Goal: Information Seeking & Learning: Learn about a topic

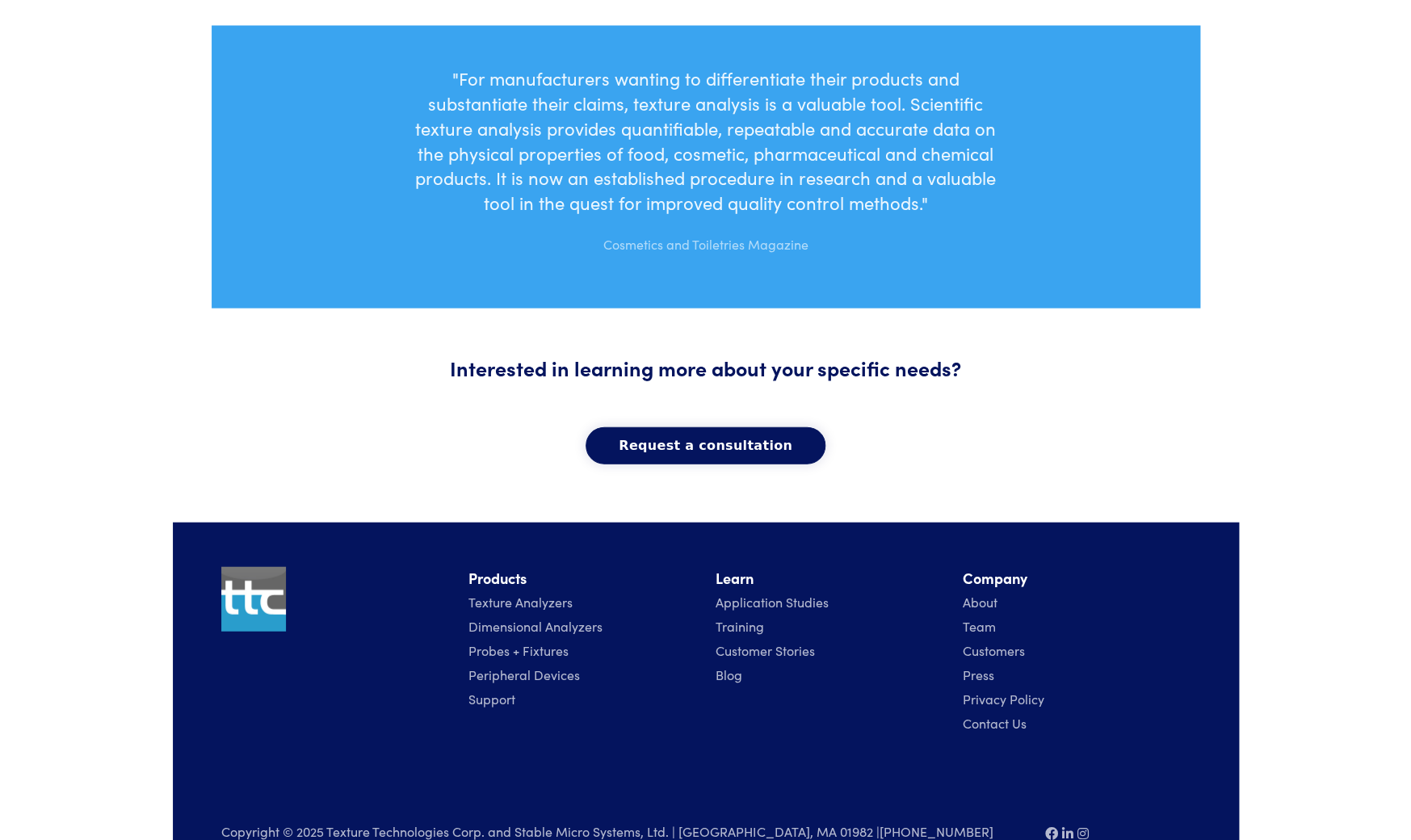
scroll to position [1455, 0]
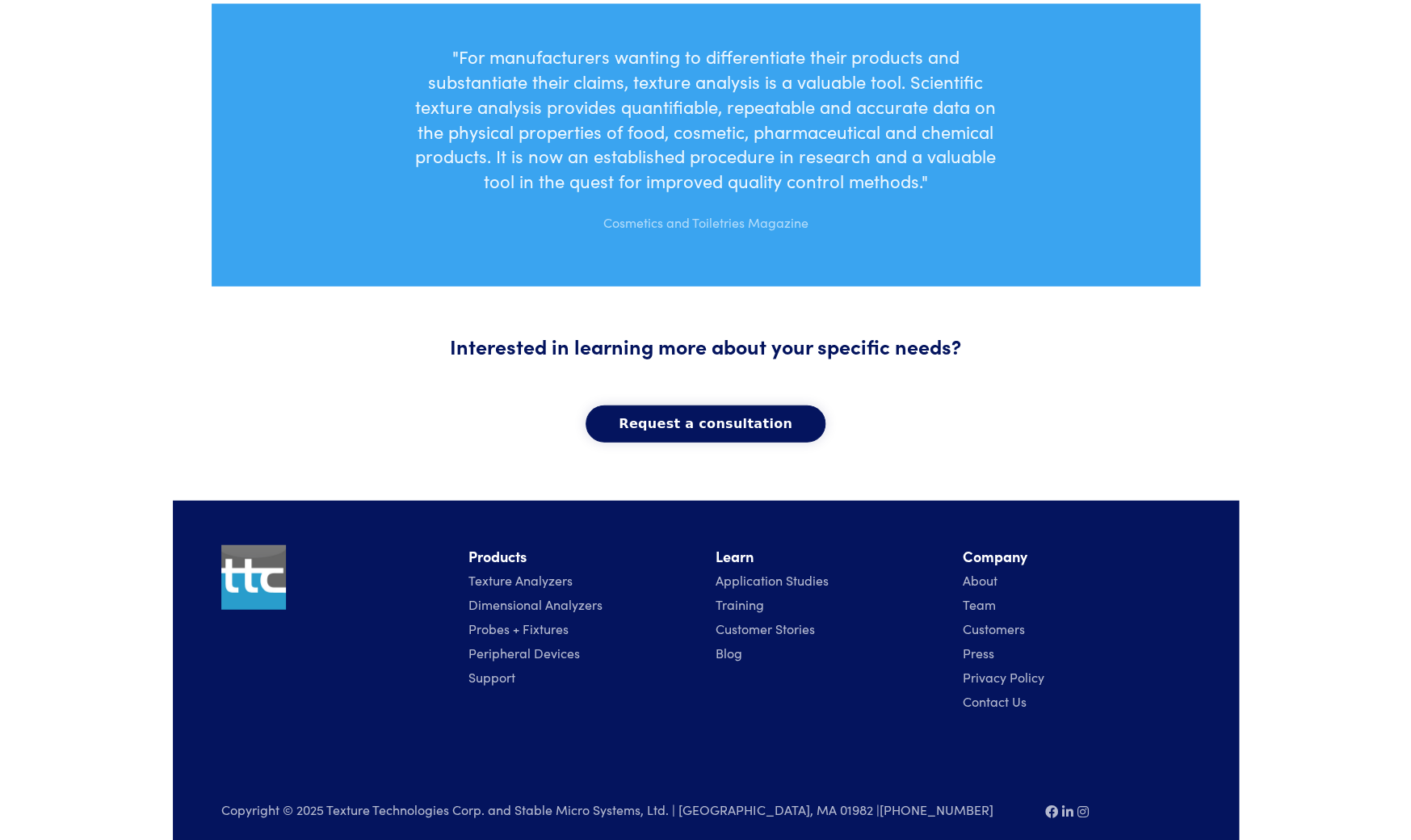
click at [525, 571] on link "Texture Analyzers" at bounding box center [521, 580] width 105 height 17
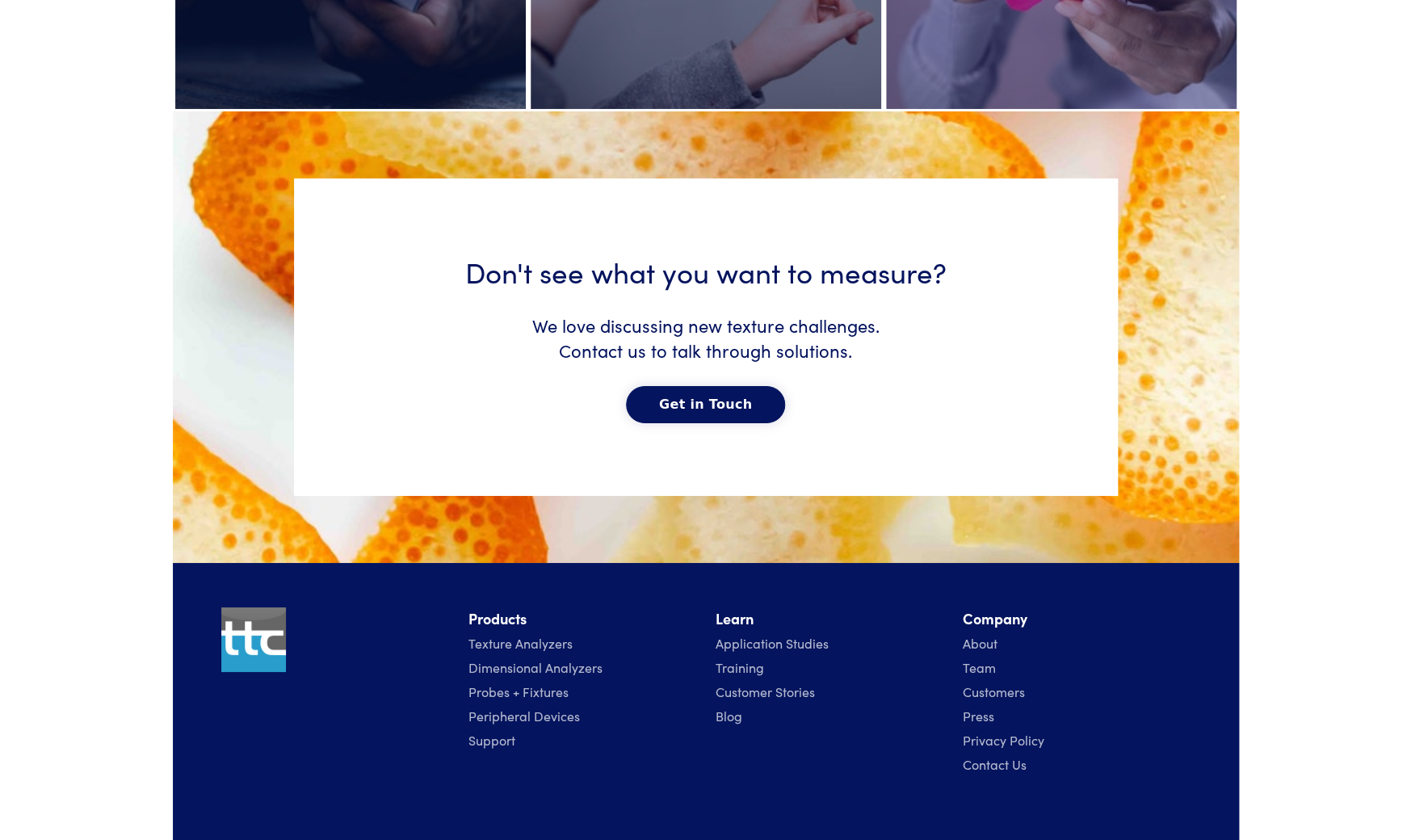
scroll to position [8044, 0]
click at [779, 644] on link "Application Studies" at bounding box center [771, 642] width 113 height 17
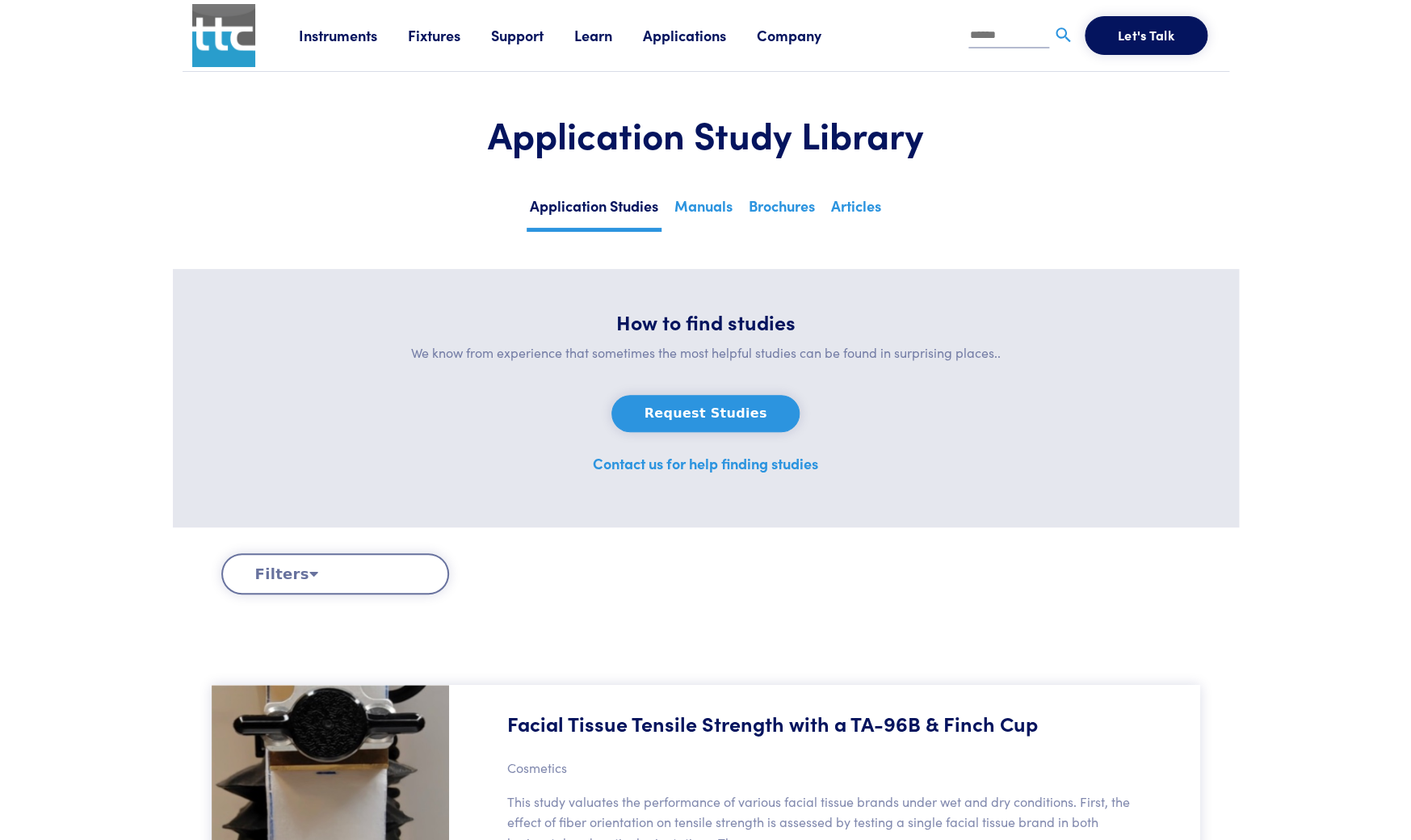
click at [312, 575] on icon at bounding box center [314, 573] width 9 height 15
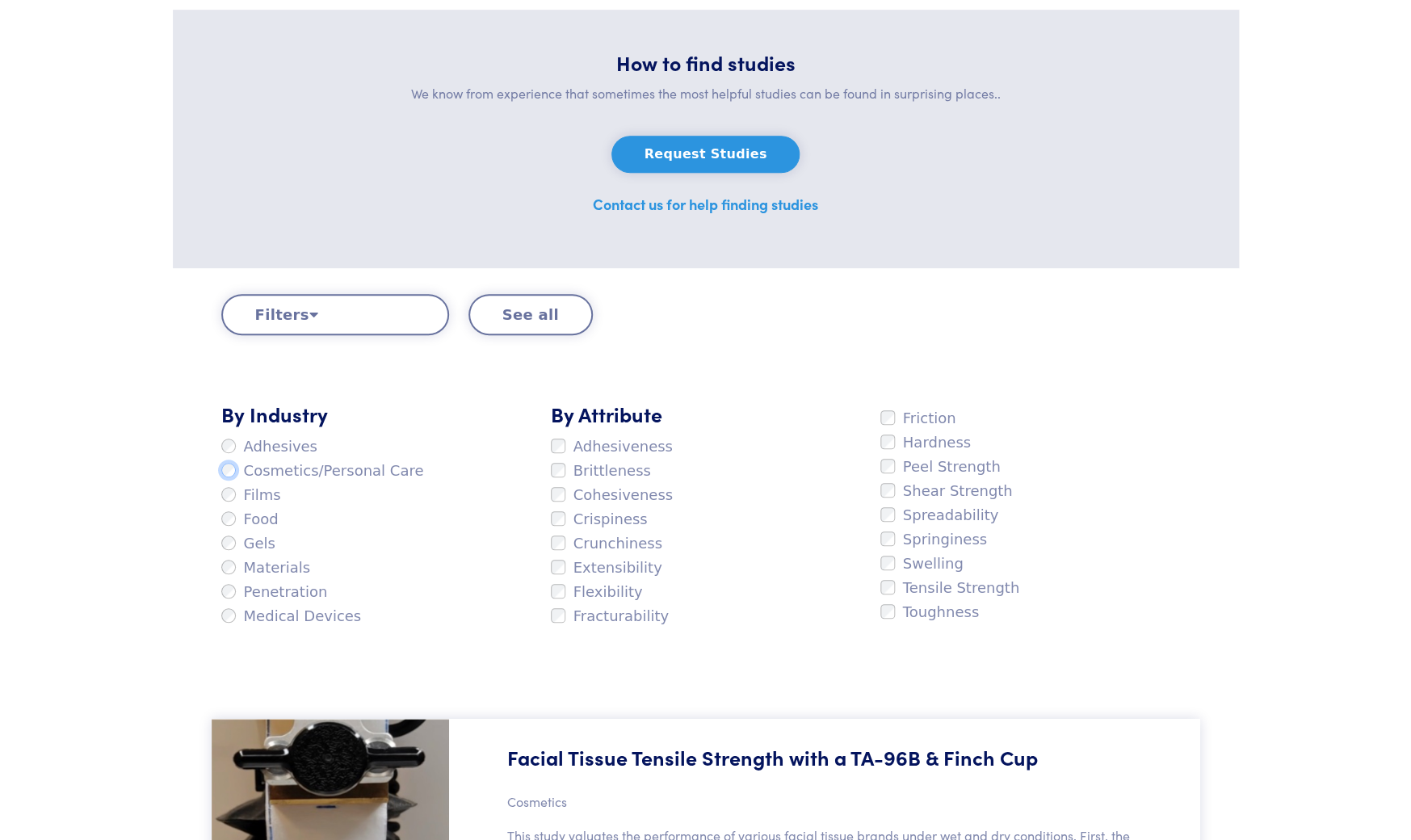
scroll to position [257, 0]
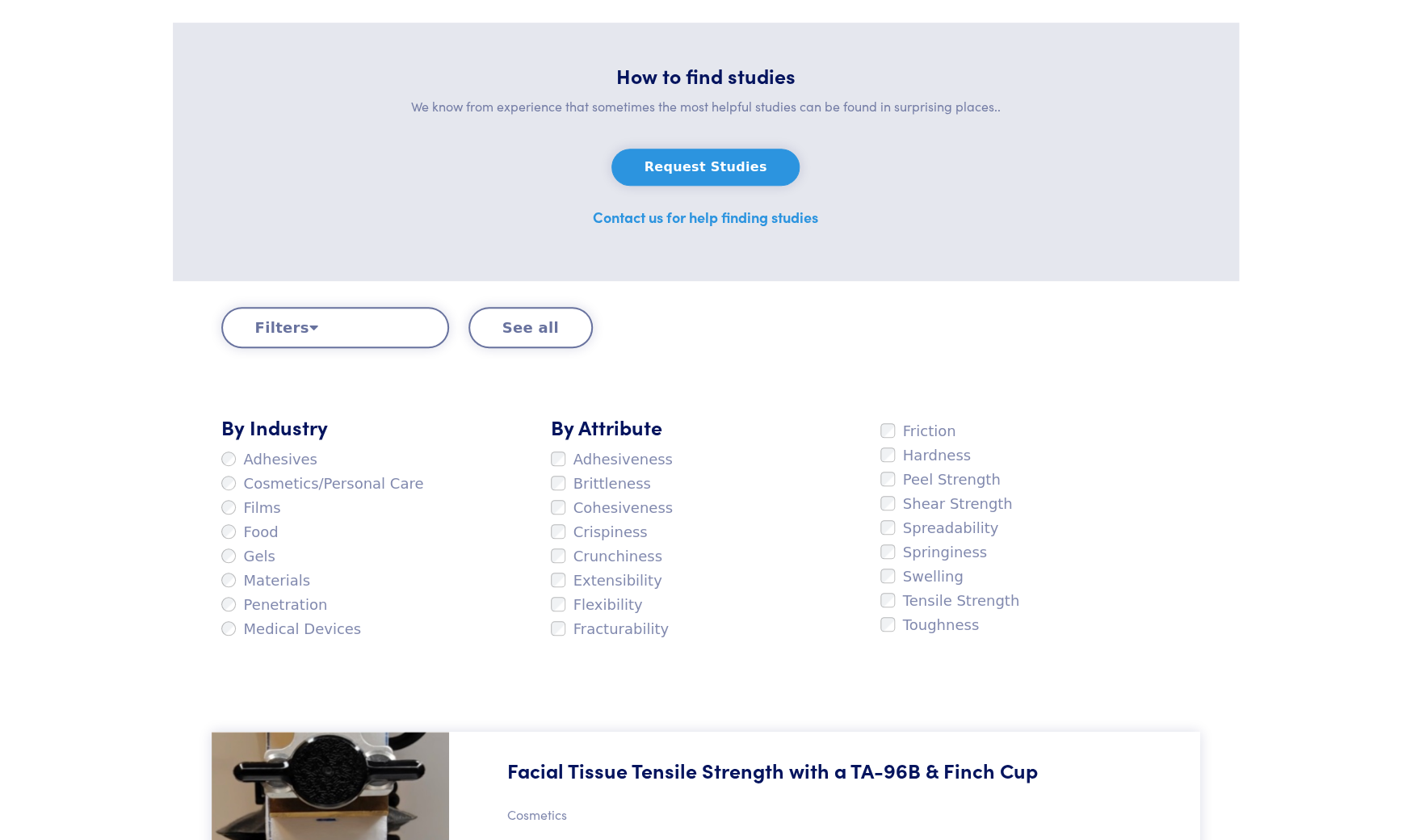
click at [799, 461] on div "By Attribute Adhesiveness Brittleness Cohesiveness Crispiness Crunchiness Exten…" at bounding box center [706, 526] width 329 height 228
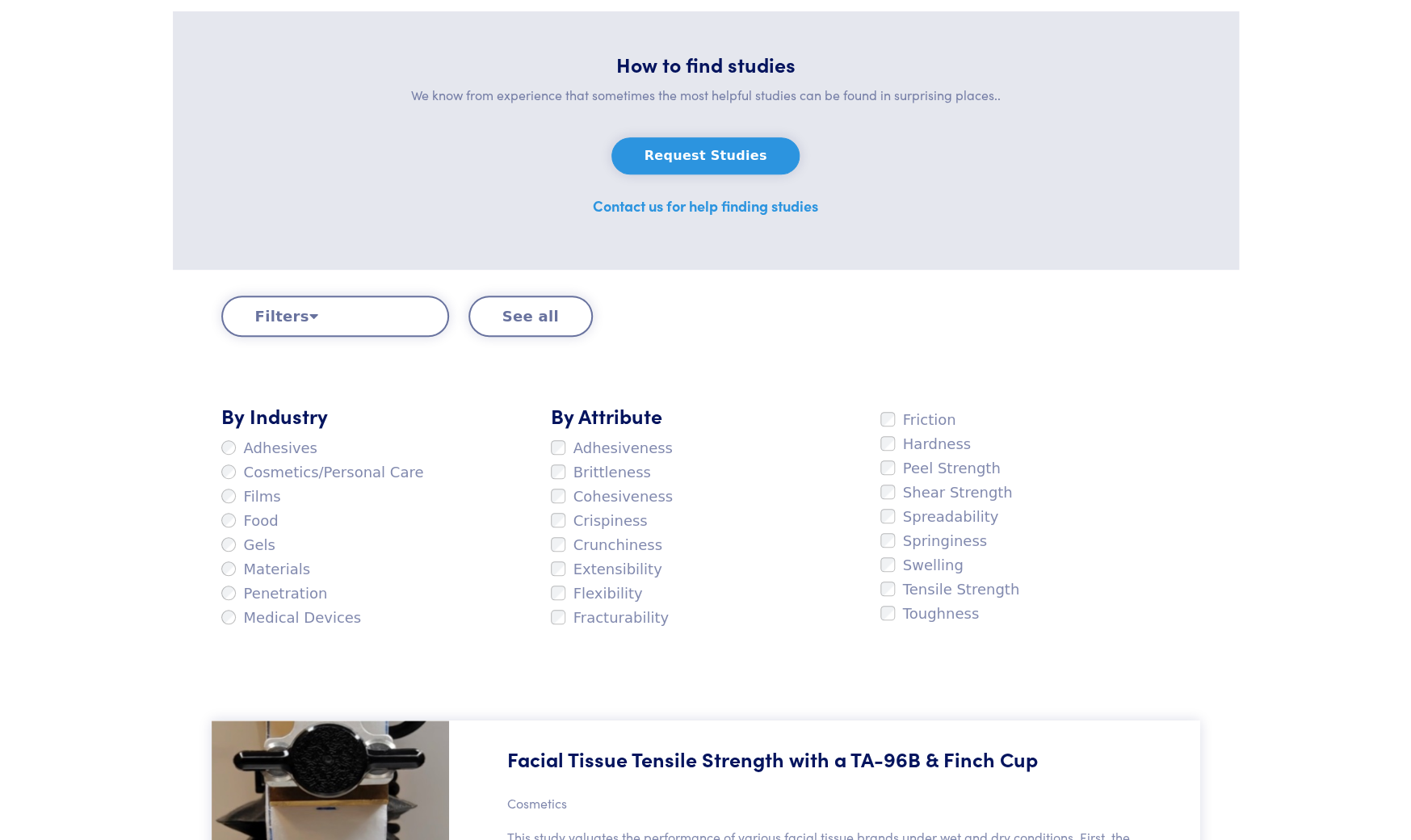
click at [524, 315] on button "See all" at bounding box center [530, 315] width 124 height 42
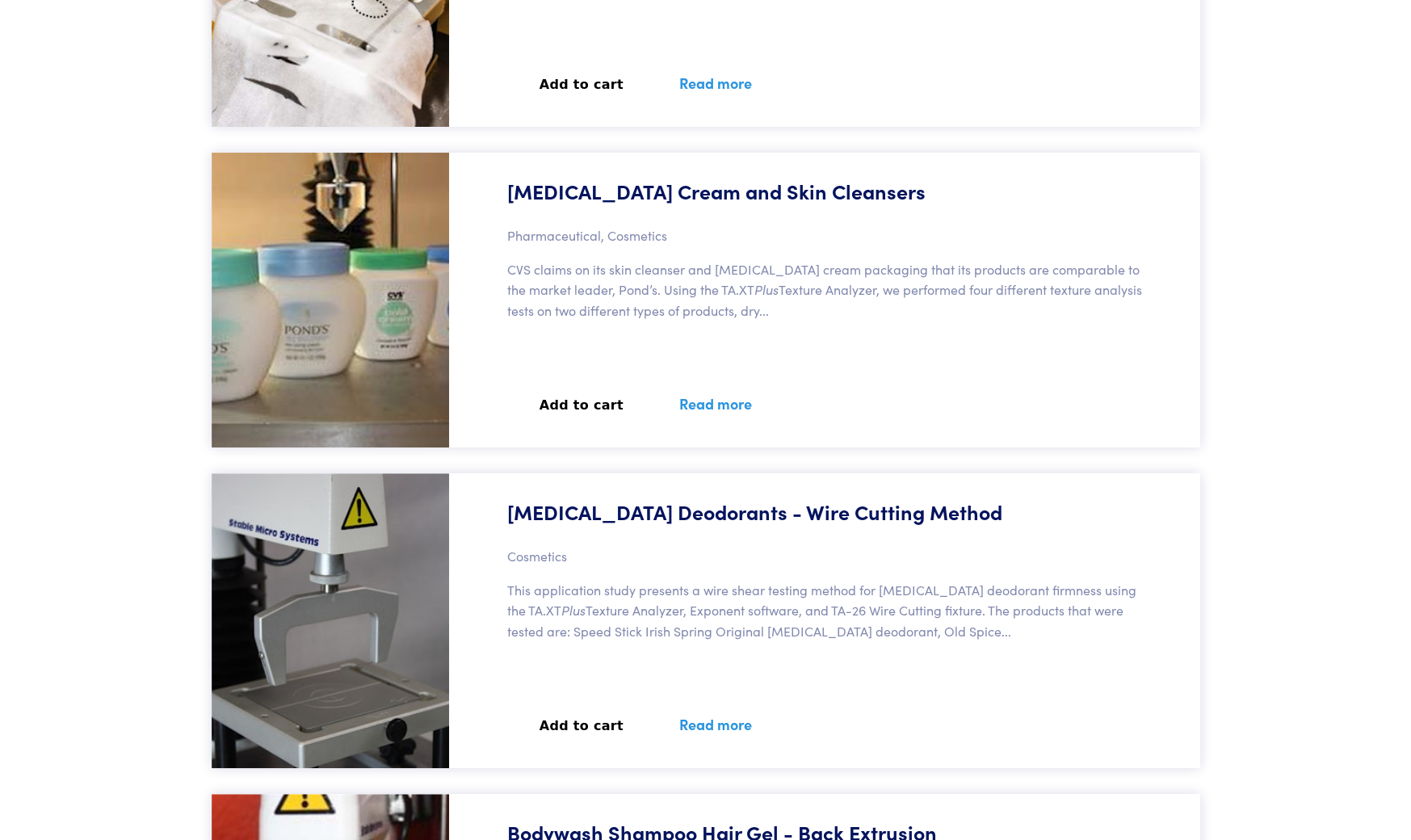
scroll to position [2543, 0]
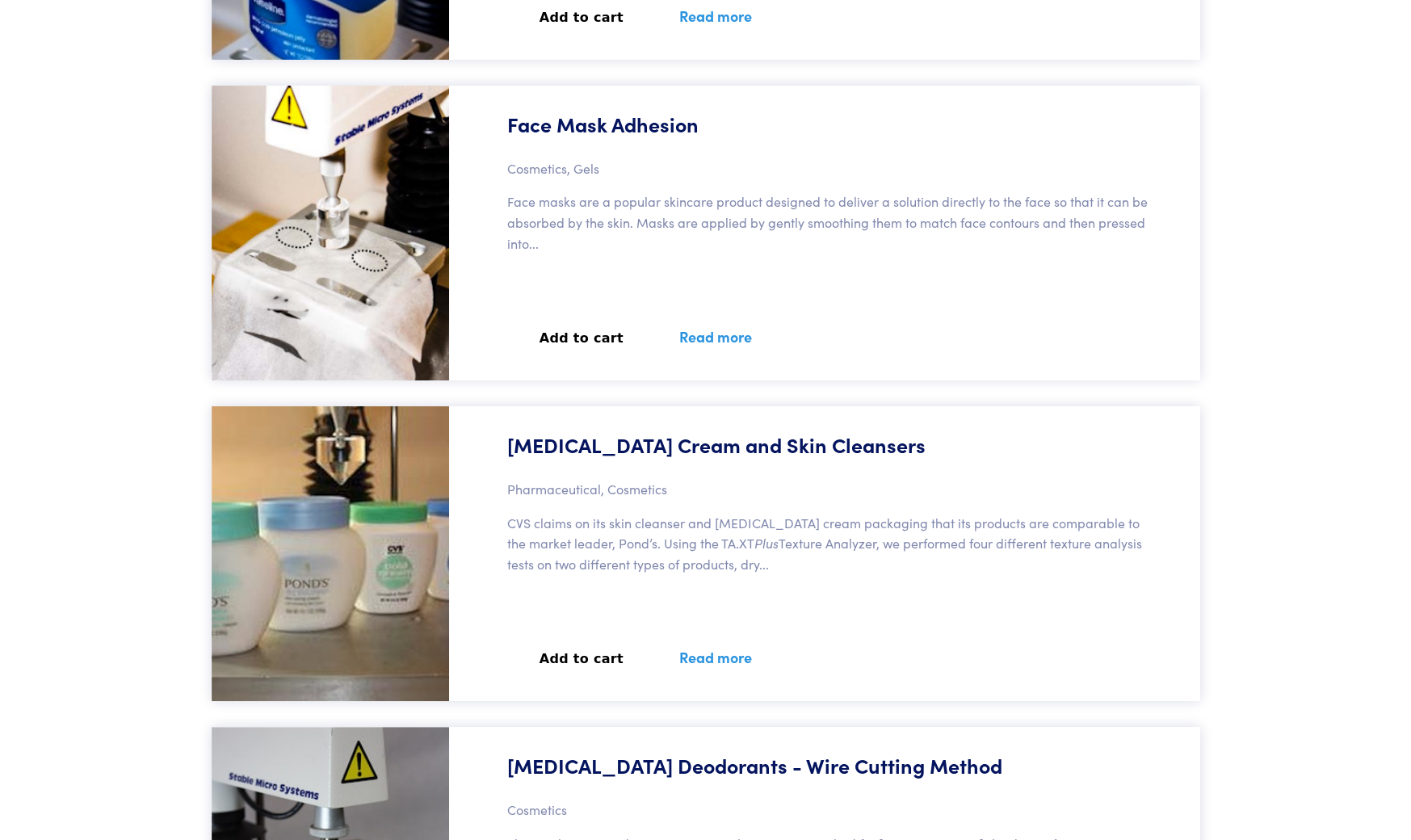
click at [706, 658] on link "Read more" at bounding box center [715, 656] width 111 height 59
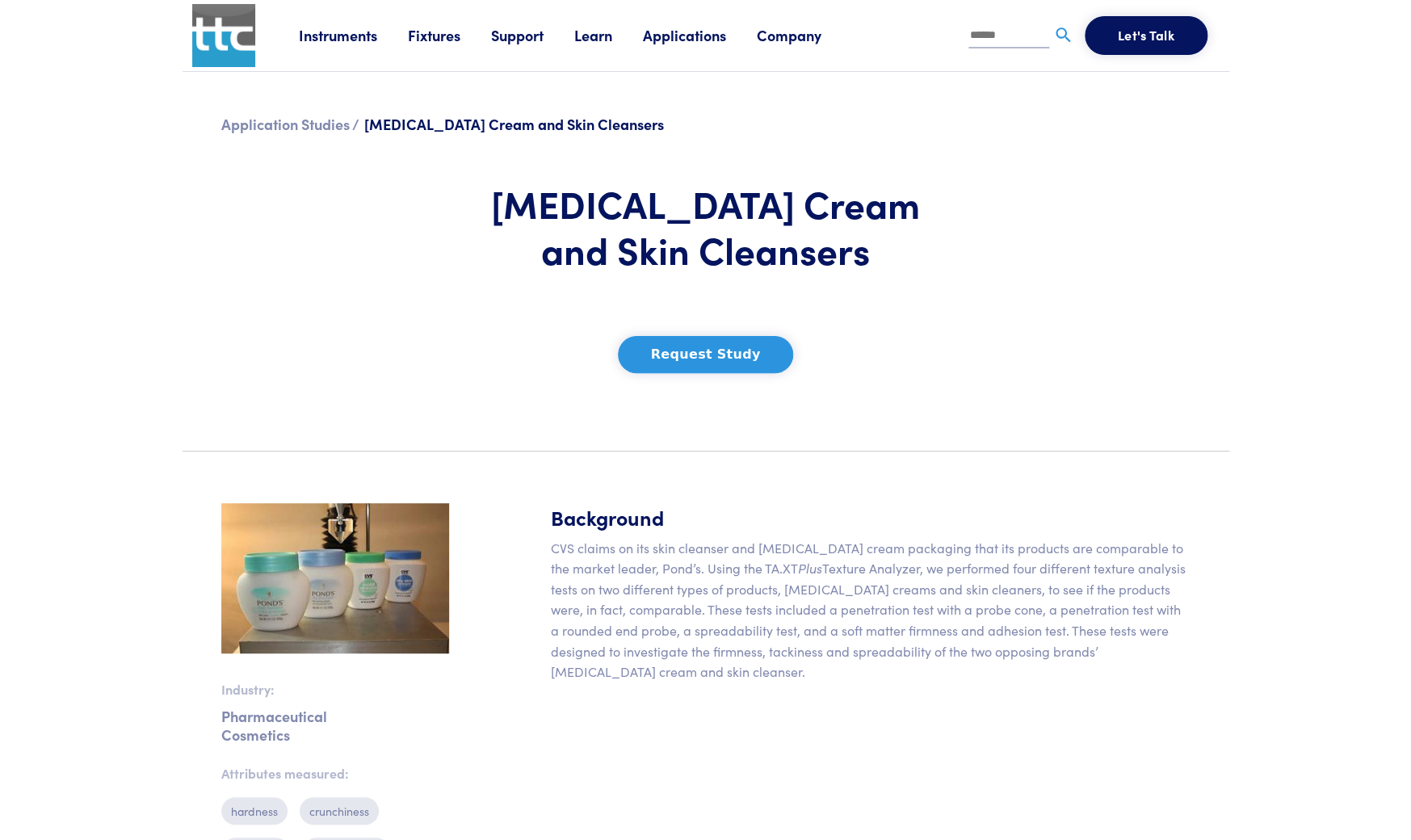
click at [319, 43] on link "Instruments" at bounding box center [353, 35] width 109 height 20
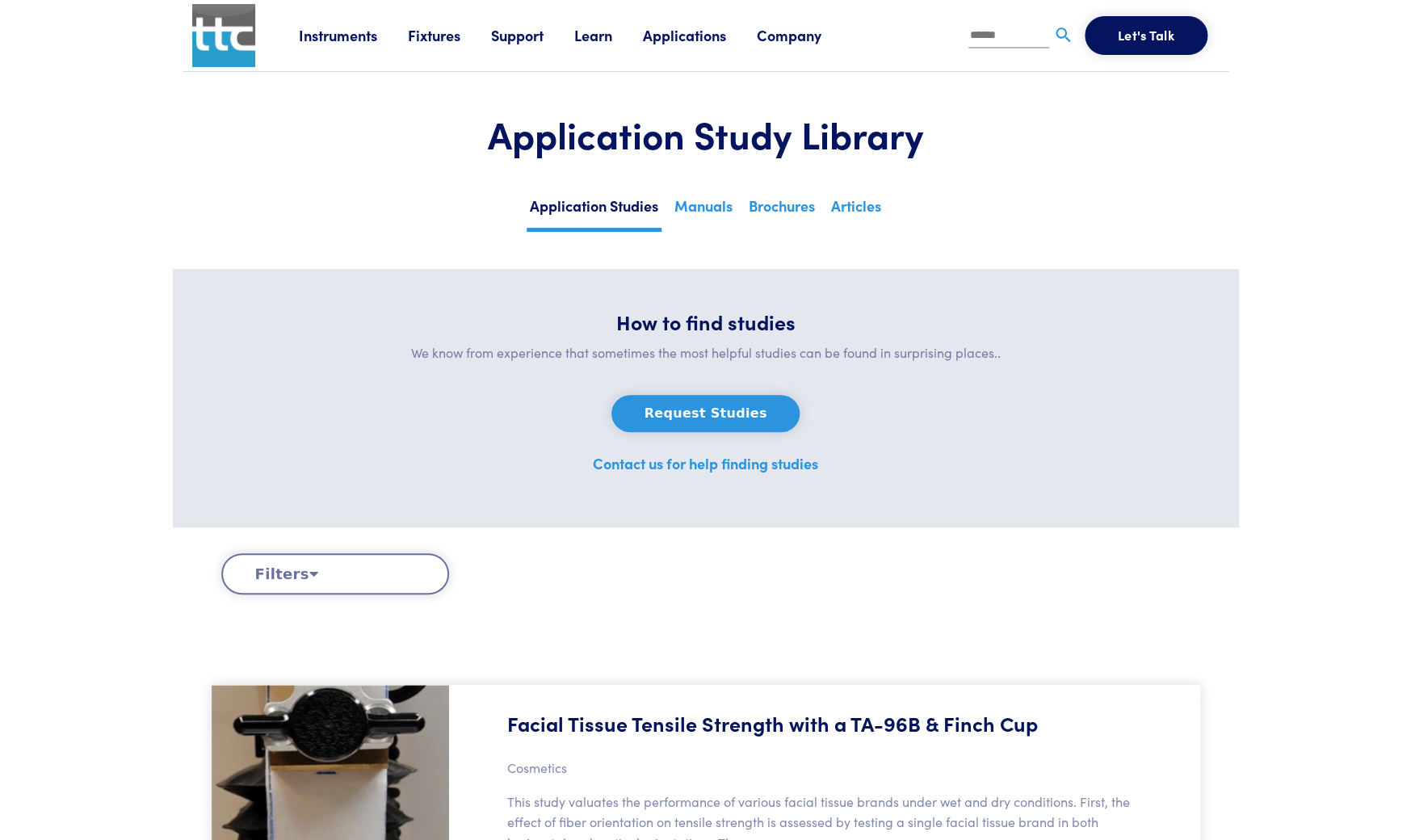
click at [326, 38] on link "Instruments" at bounding box center [353, 35] width 109 height 20
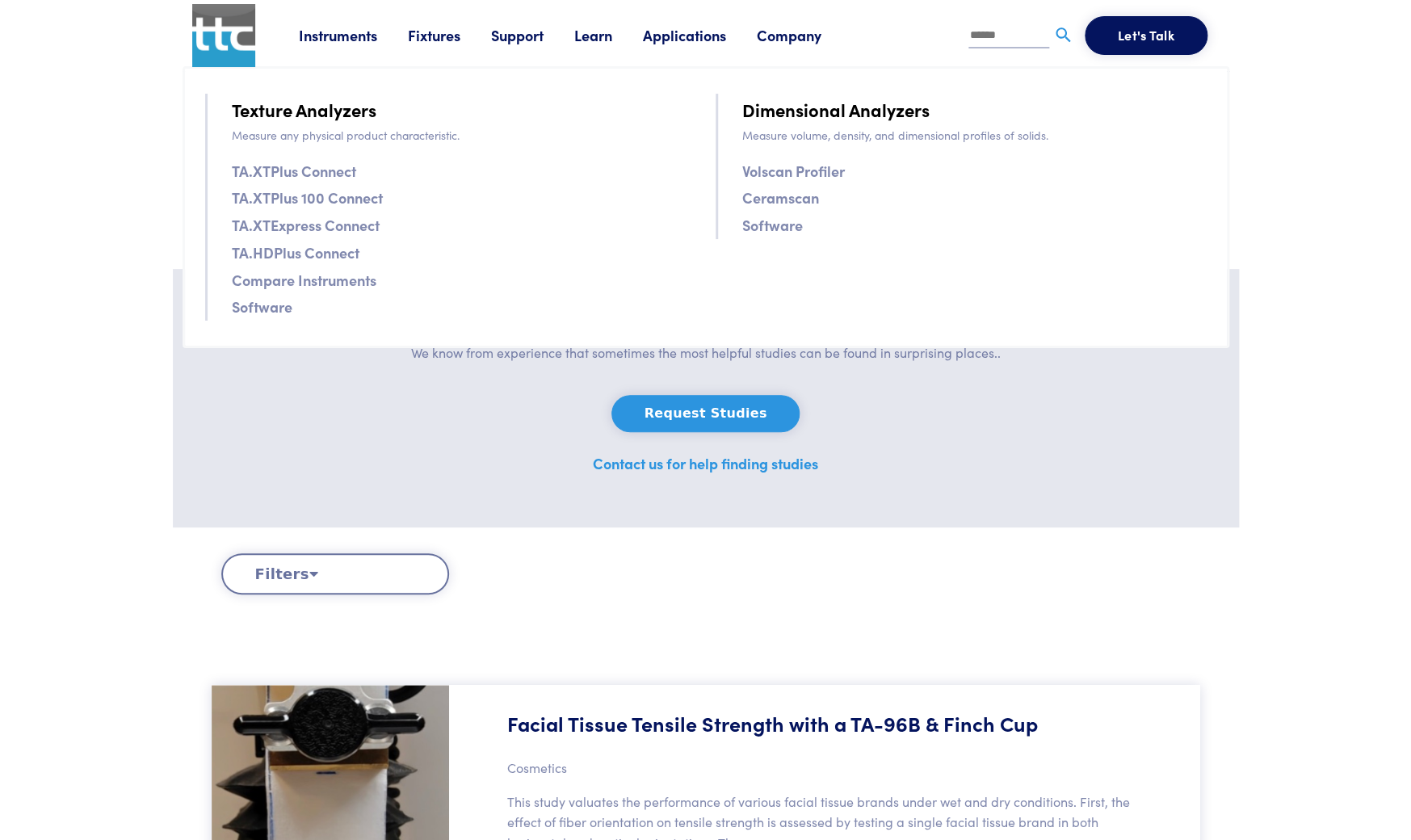
click at [327, 172] on link "TA.XTPlus Connect" at bounding box center [293, 170] width 124 height 23
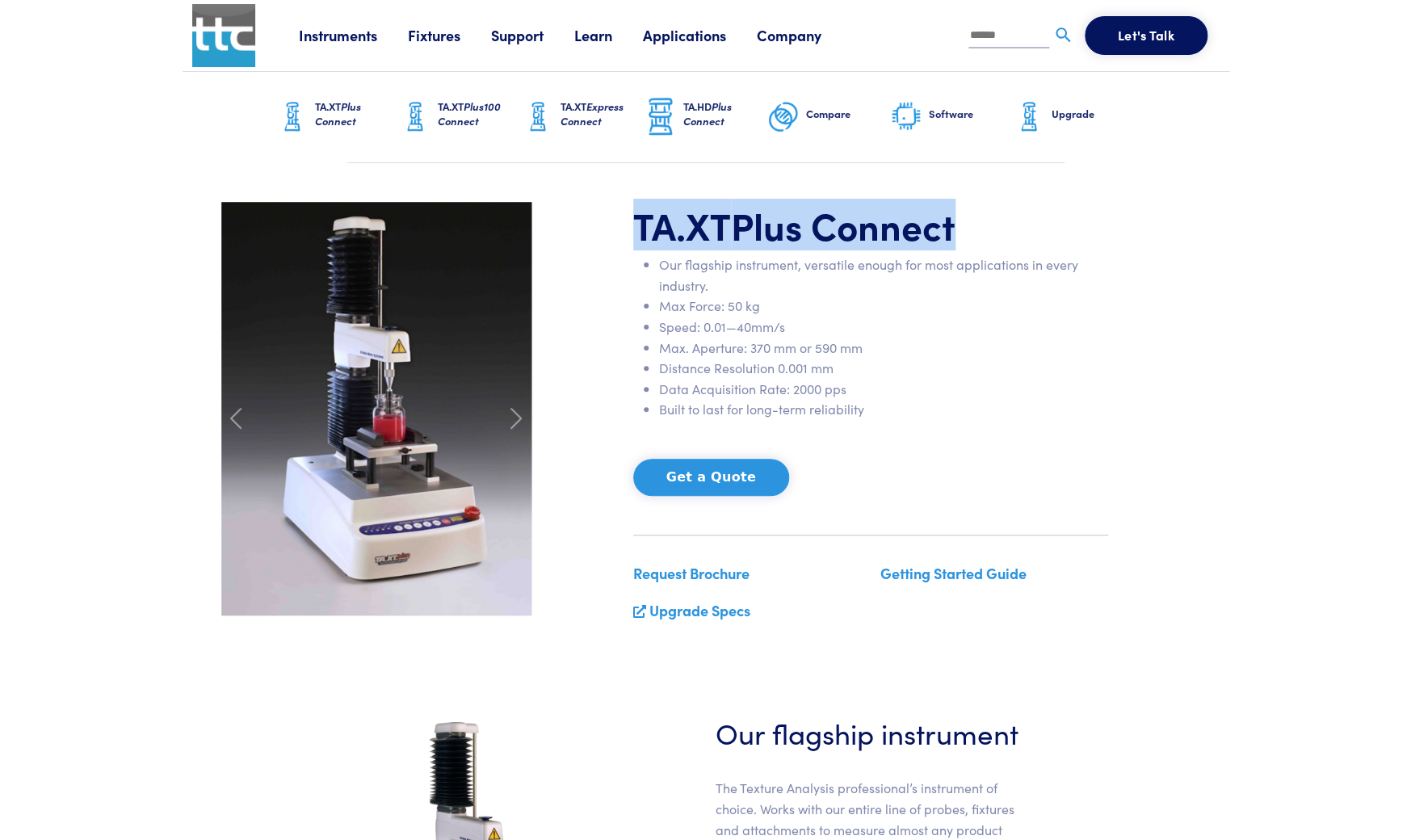
drag, startPoint x: 695, startPoint y: 225, endPoint x: 977, endPoint y: 223, distance: 282.0
click at [977, 223] on h1 "TA.XT Plus Connect" at bounding box center [870, 225] width 475 height 46
copy h1 "TA.XT Plus Connect"
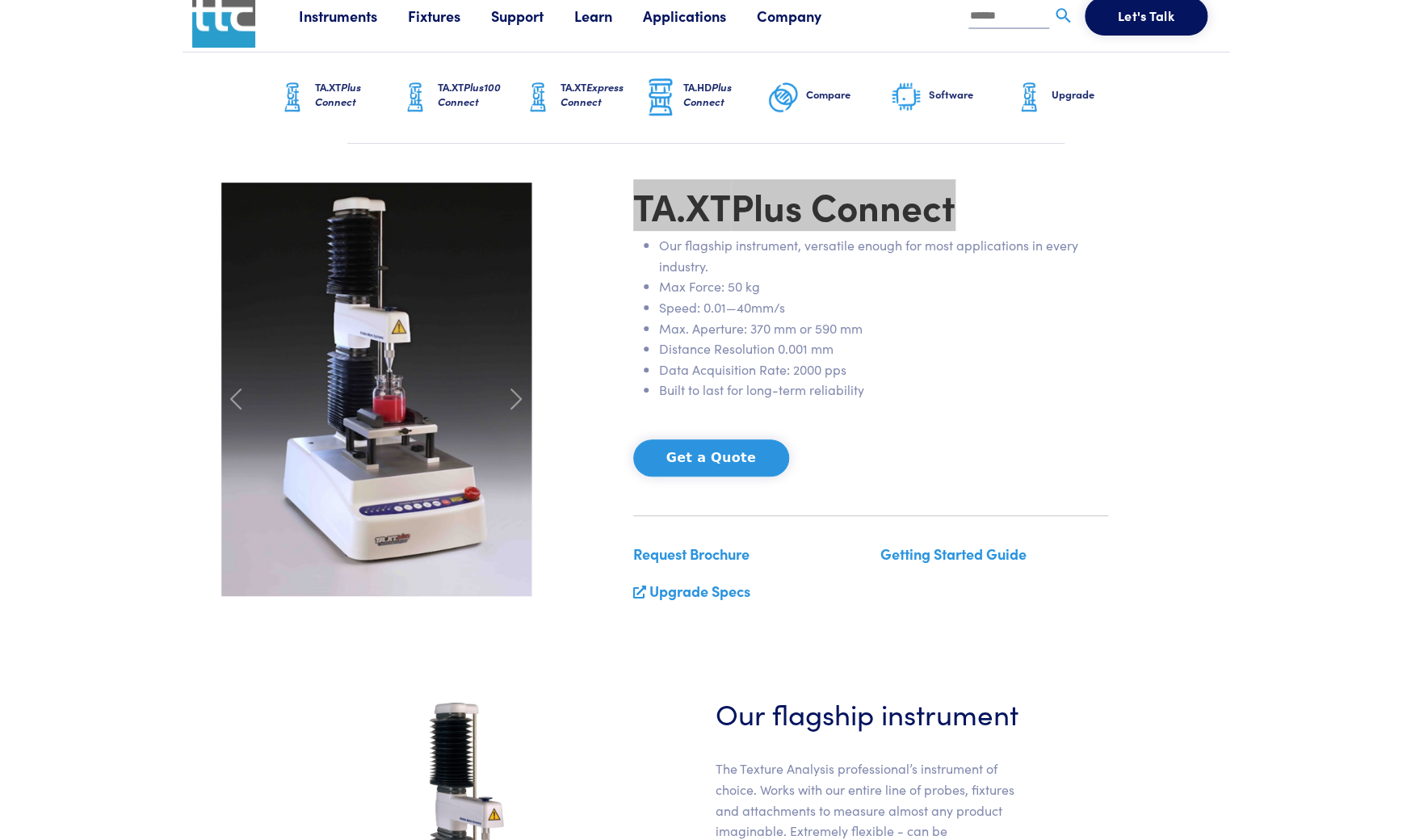
scroll to position [29, 0]
